Goal: Task Accomplishment & Management: Manage account settings

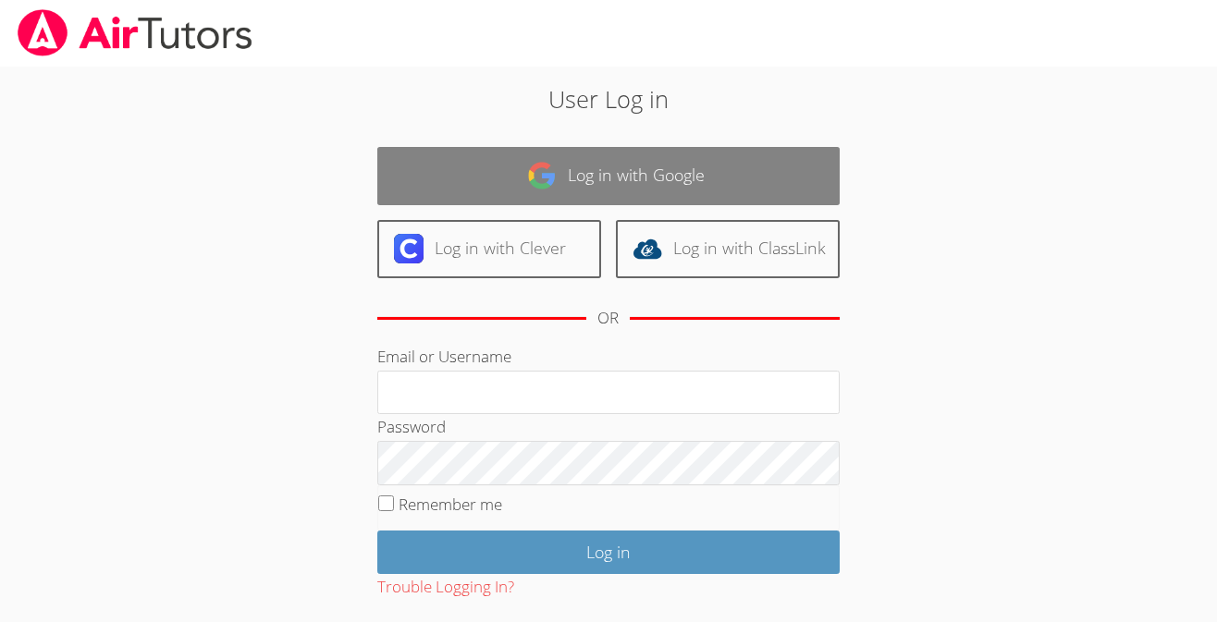
click at [540, 184] on img at bounding box center [542, 176] width 30 height 30
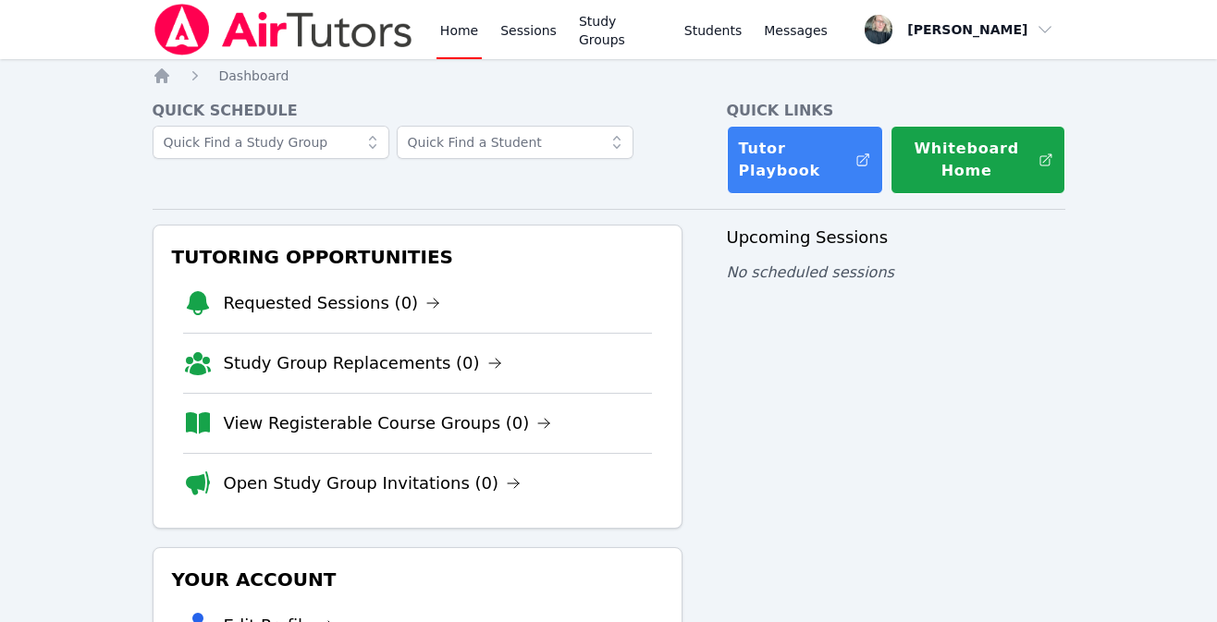
click at [1047, 404] on div "Upcoming Sessions No scheduled sessions" at bounding box center [896, 538] width 338 height 627
